Goal: Complete application form

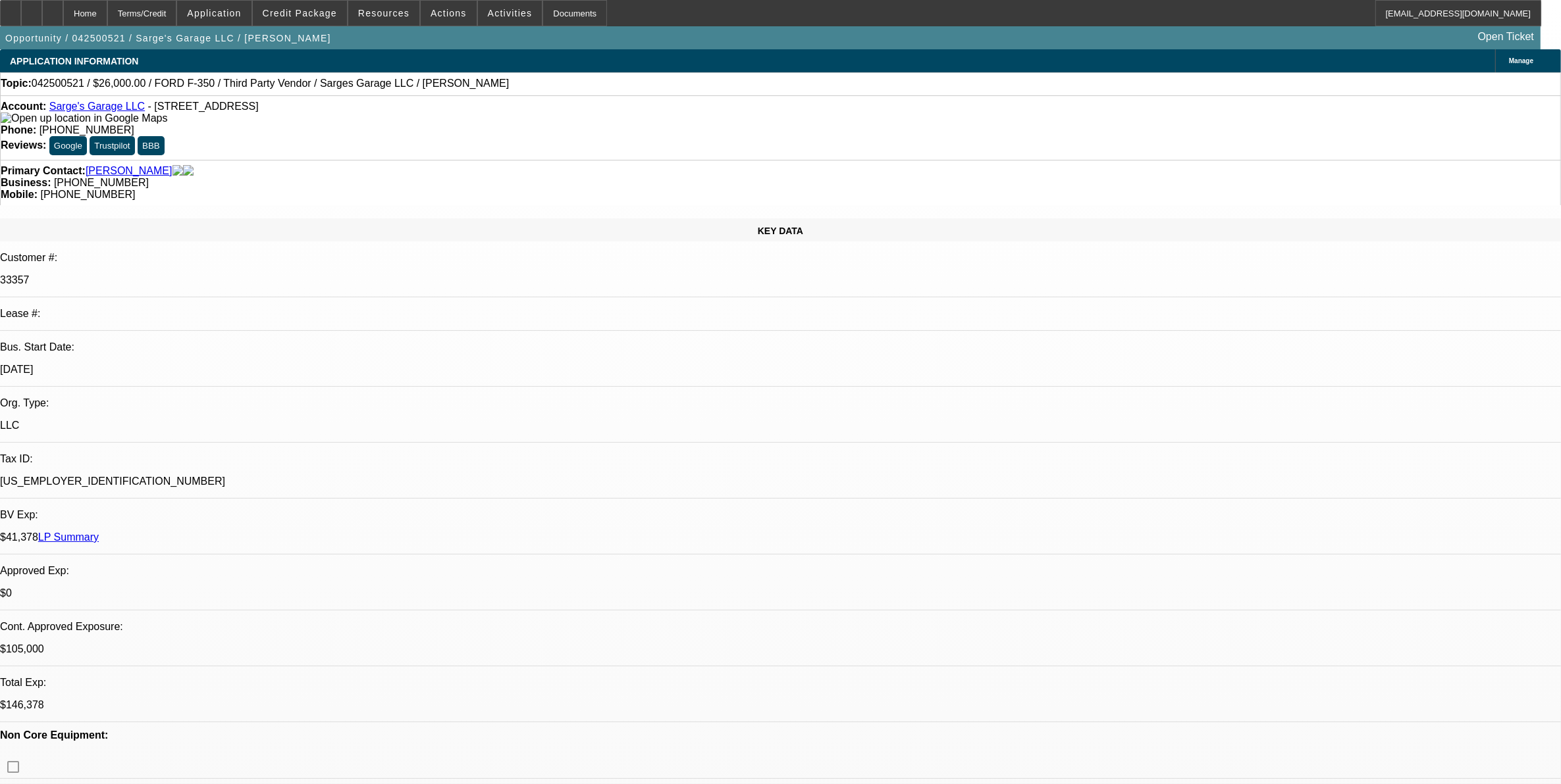
select select "0"
select select "2"
select select "0"
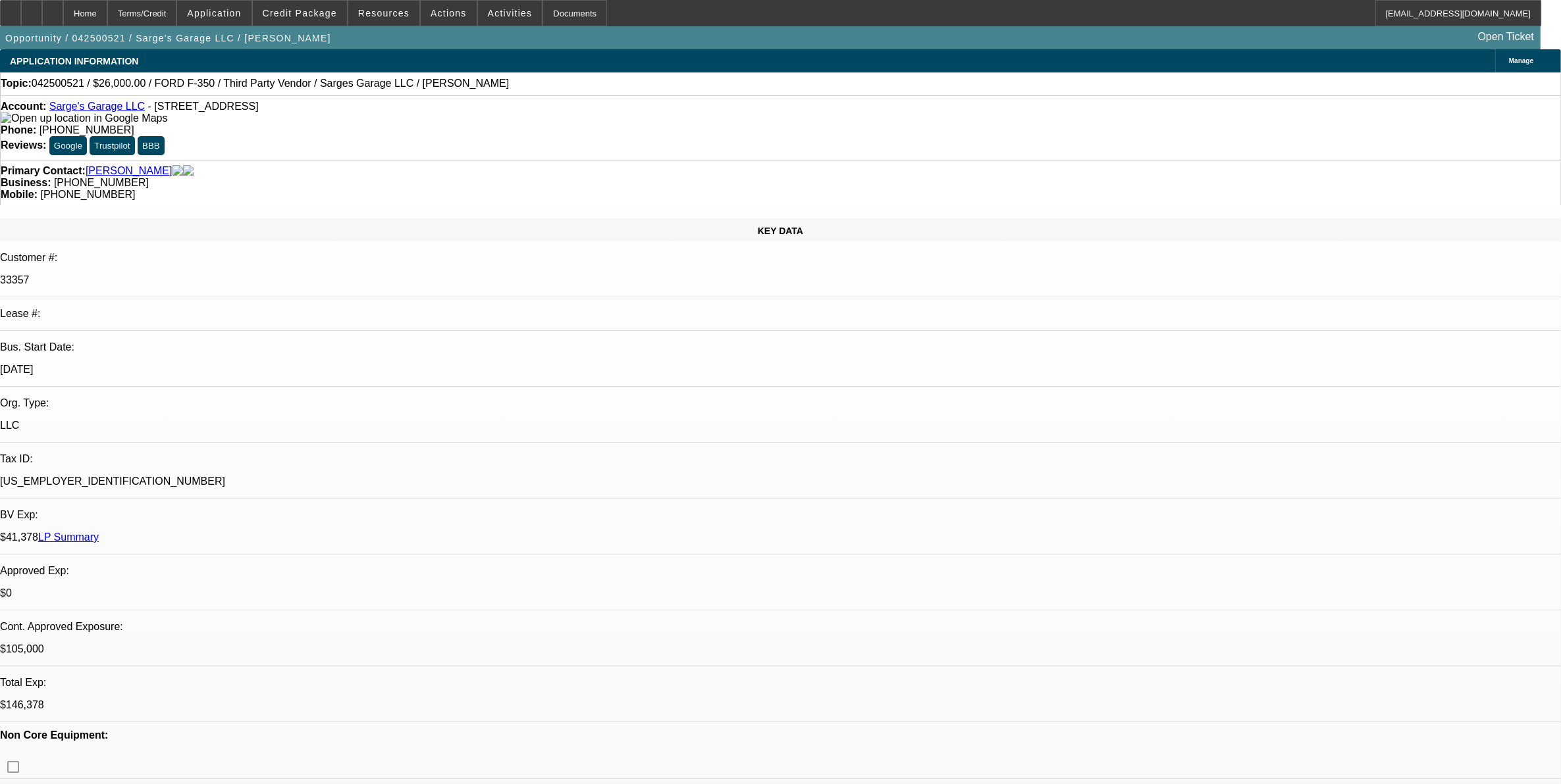
select select "0"
select select "2"
select select "0"
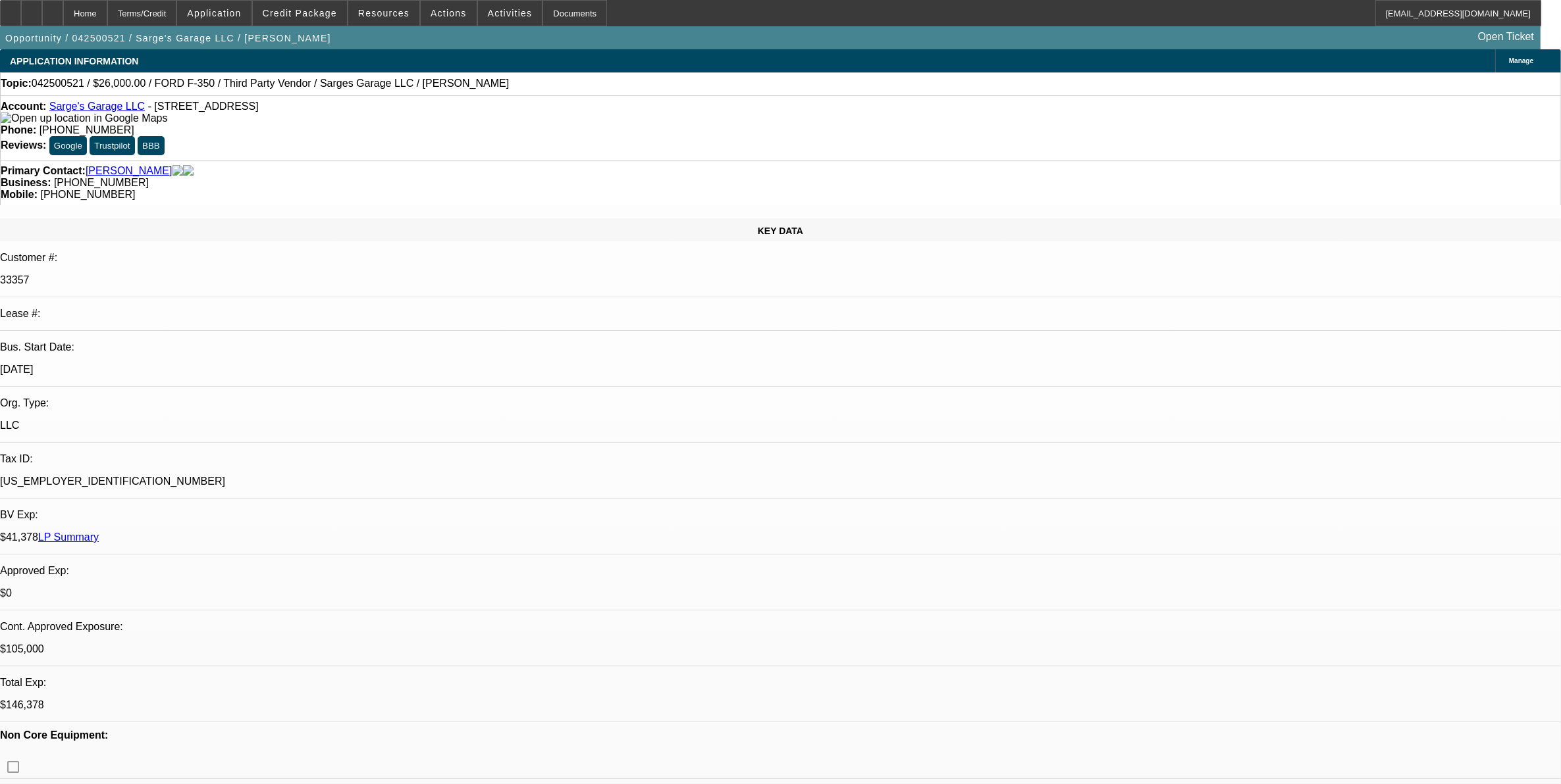
select select "0"
select select "1"
select select "2"
select select "6"
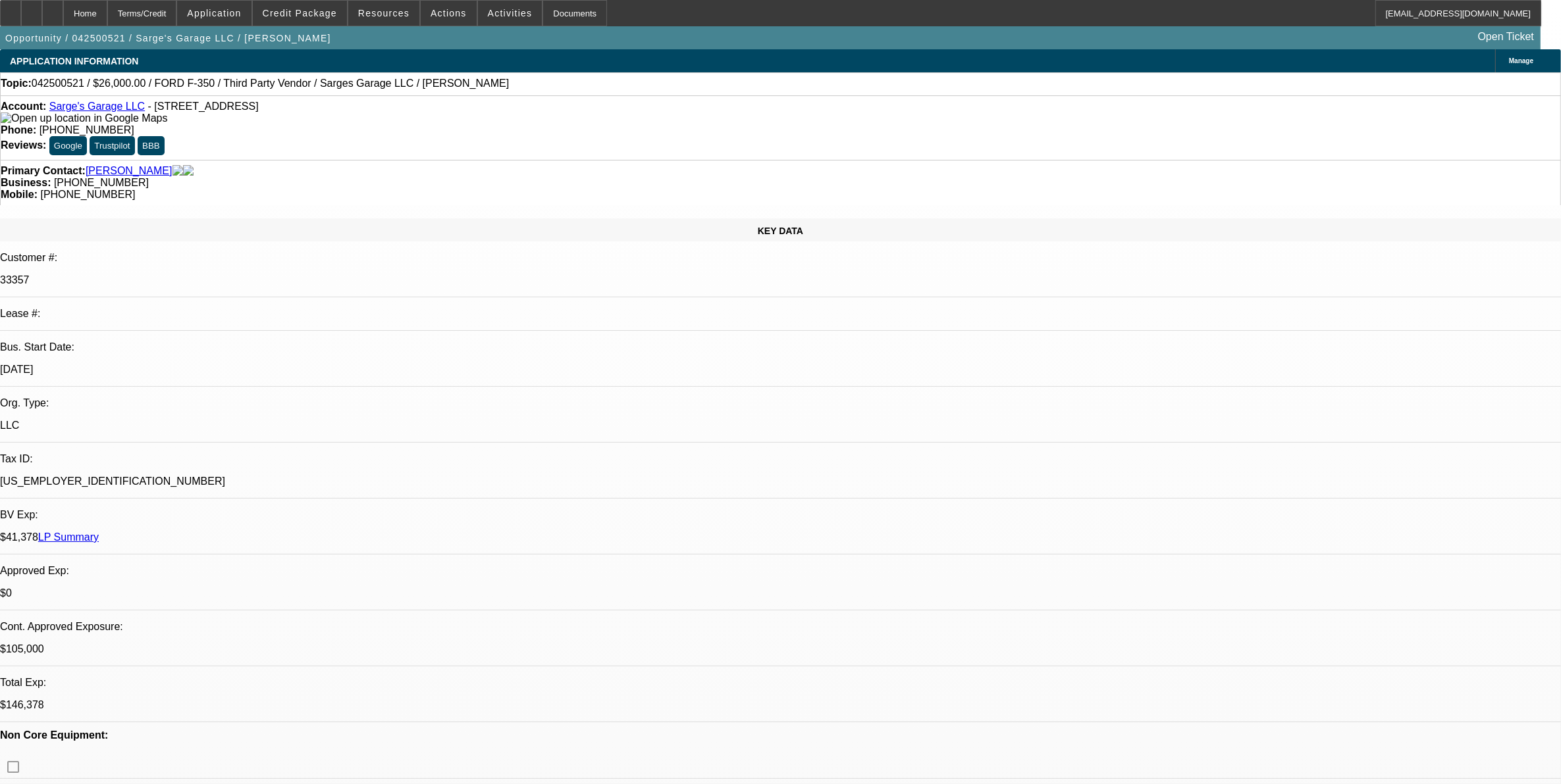
select select "1"
select select "3"
select select "6"
select select "1"
select select "2"
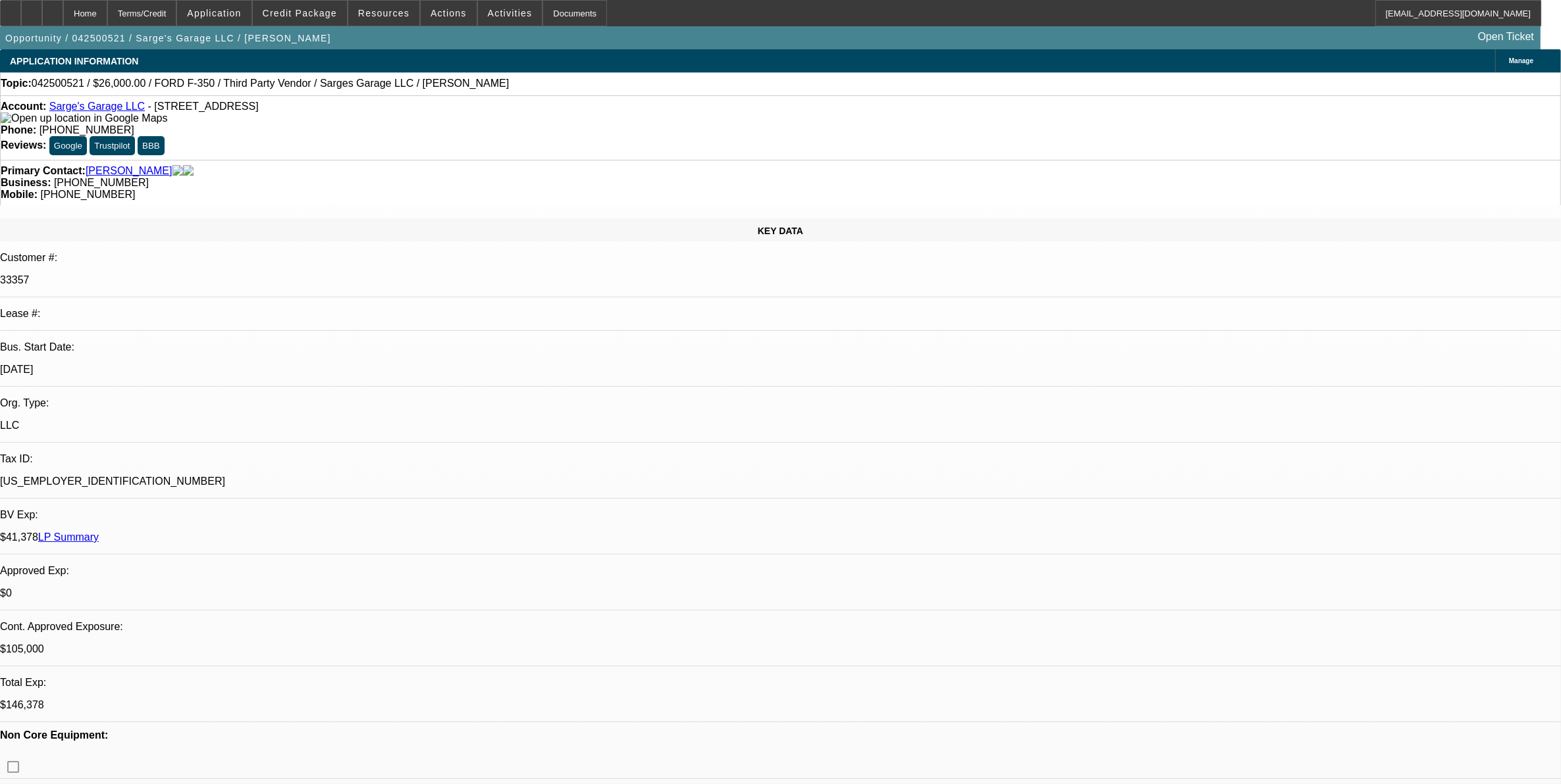
select select "6"
select select "1"
select select "3"
select select "6"
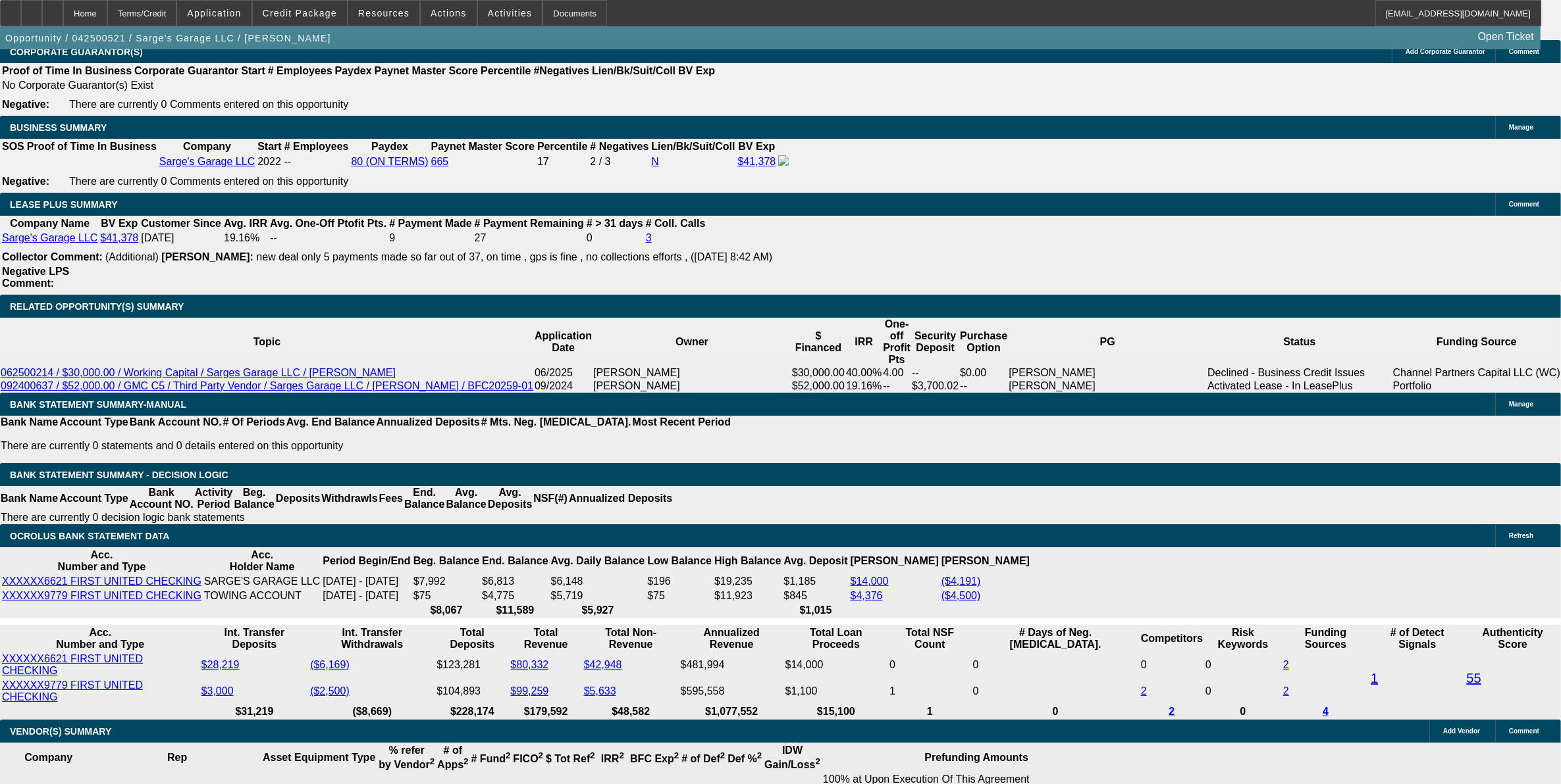
scroll to position [1916, 0]
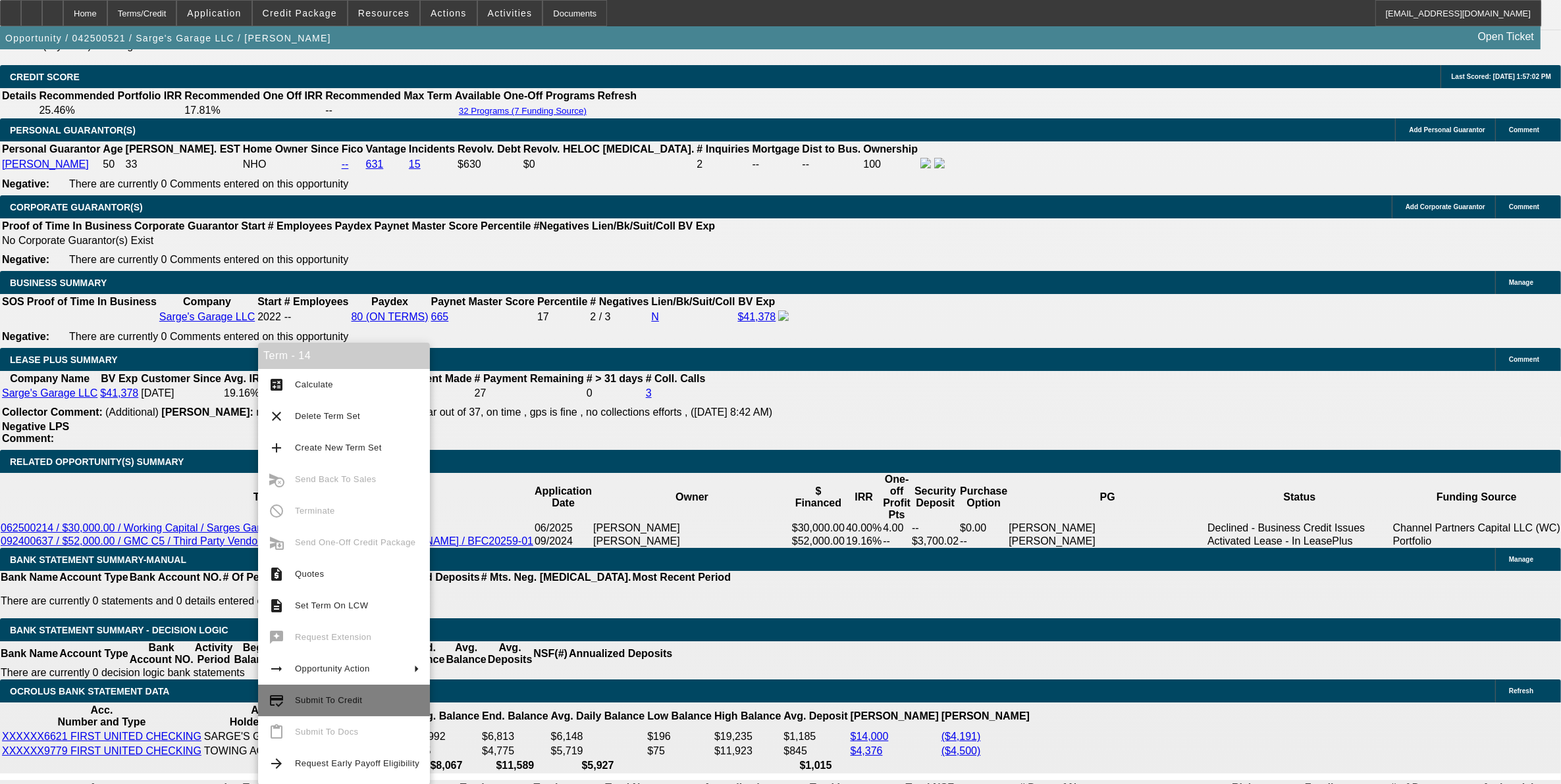
click at [291, 696] on button "credit_score Submit To Credit" at bounding box center [343, 701] width 172 height 32
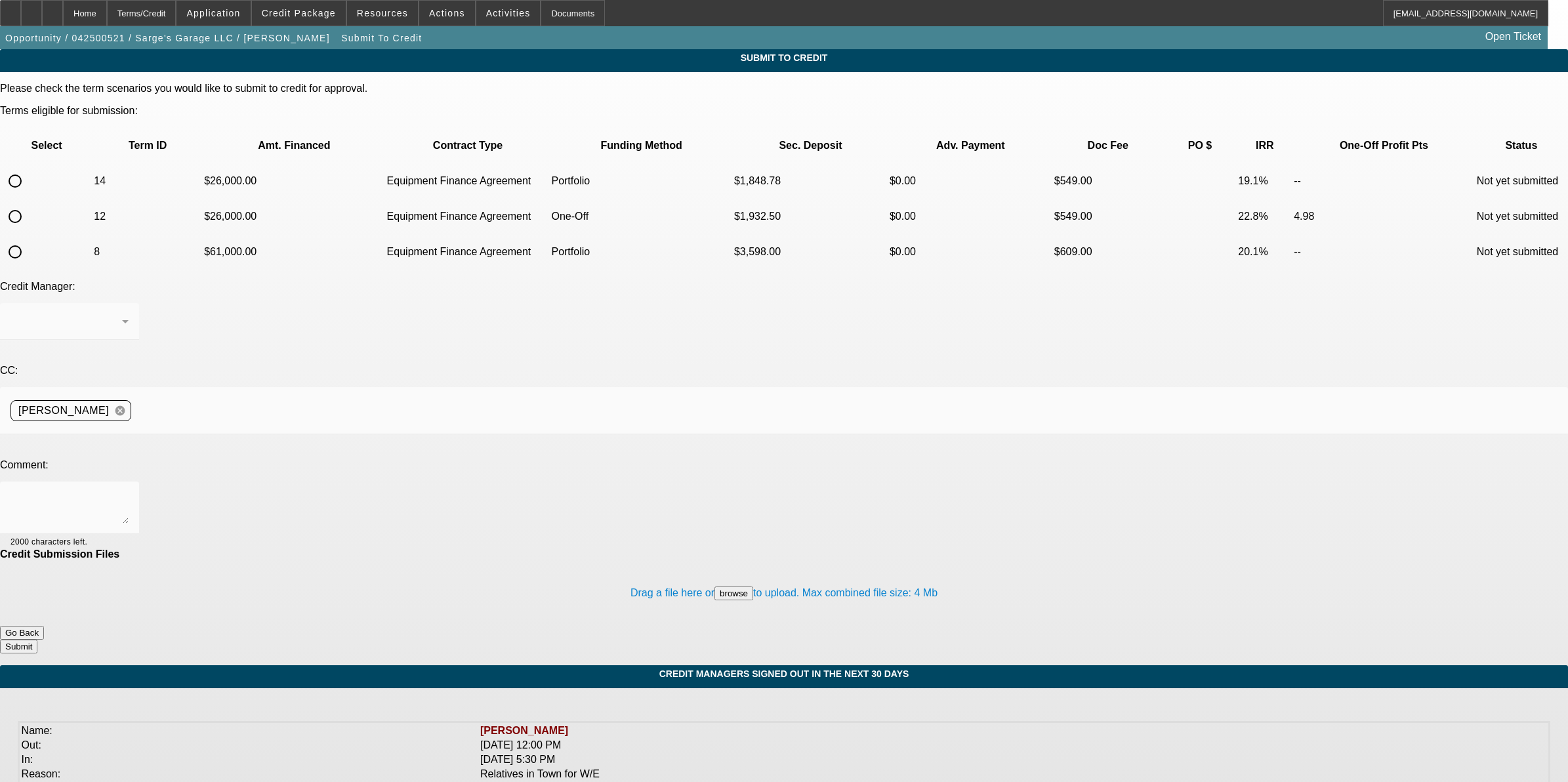
click at [29, 168] on input "radio" at bounding box center [14, 181] width 26 height 26
radio input "true"
click at [129, 492] on textarea at bounding box center [70, 508] width 118 height 32
type textarea "Hi [PERSON_NAME] seeing if we can consider this low priced truck for our repeat…"
click at [37, 640] on button "Submit" at bounding box center [18, 646] width 37 height 13
